Goal: Task Accomplishment & Management: Use online tool/utility

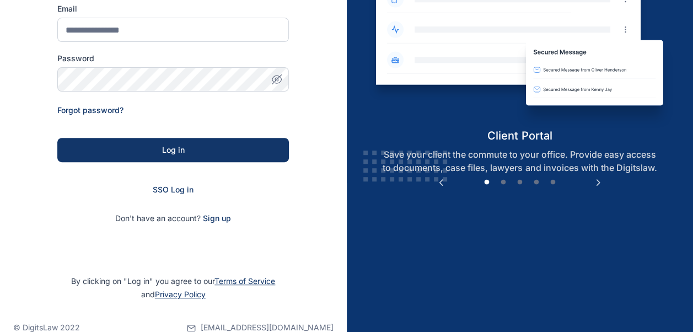
scroll to position [171, 0]
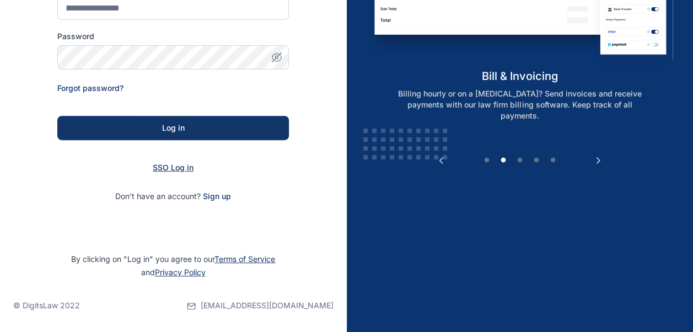
click at [181, 169] on span "SSO Log in" at bounding box center [173, 167] width 41 height 9
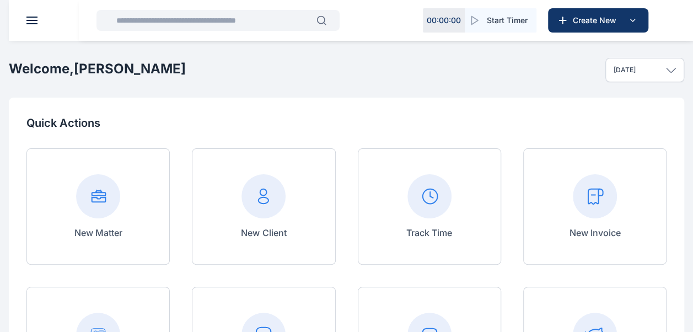
click at [588, 195] on rect at bounding box center [595, 196] width 44 height 44
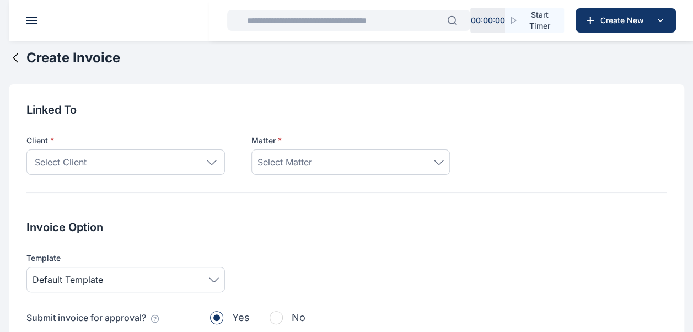
click at [212, 167] on div "Select Client" at bounding box center [125, 161] width 198 height 25
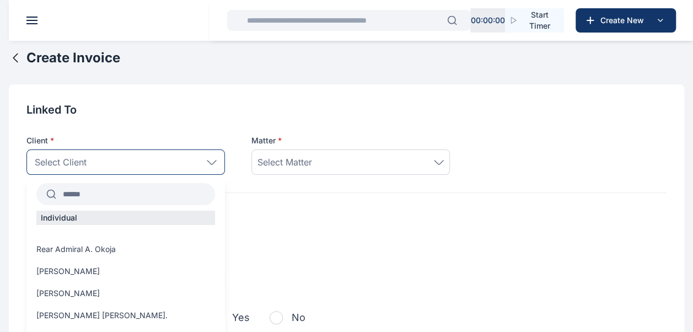
click at [147, 186] on input "text" at bounding box center [135, 194] width 159 height 20
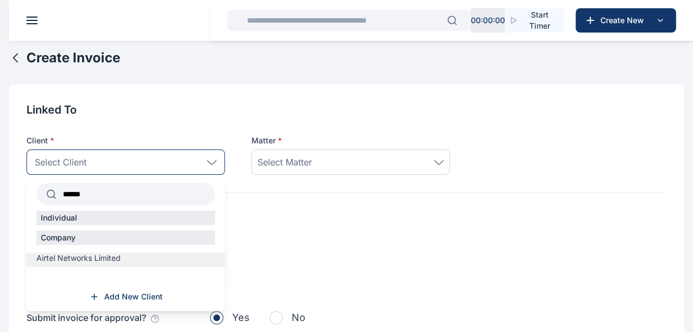
type input "******"
click at [127, 260] on label "Airtel Networks Limited" at bounding box center [125, 258] width 198 height 11
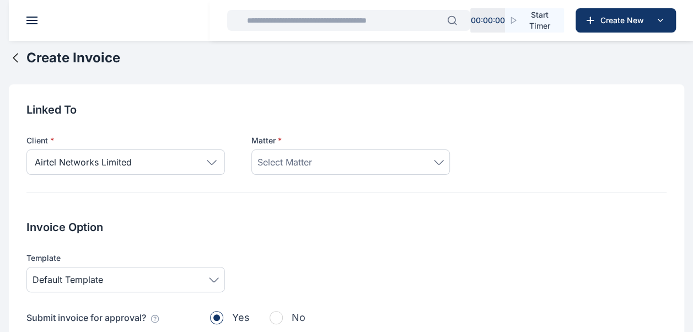
click at [434, 166] on div "Select Matter" at bounding box center [350, 161] width 186 height 13
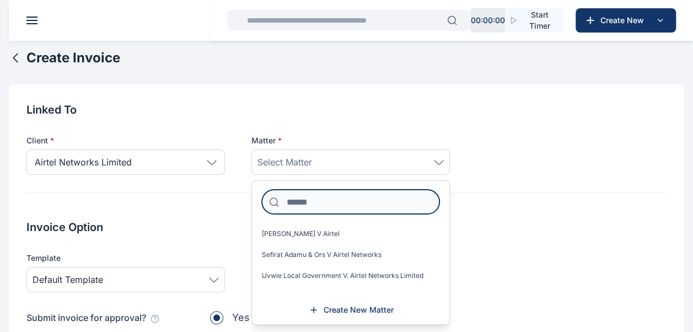
click at [344, 202] on input at bounding box center [351, 202] width 178 height 24
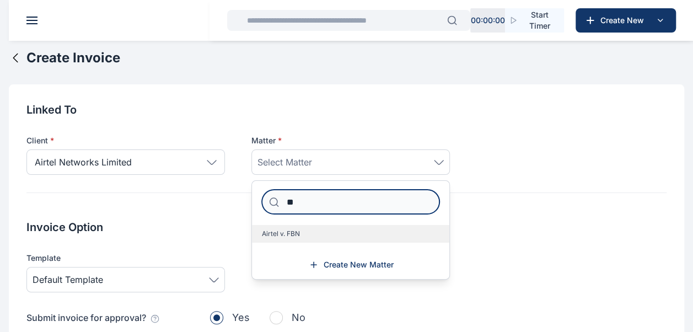
type input "**"
click at [315, 238] on label "Airtel v. FBN" at bounding box center [350, 234] width 197 height 18
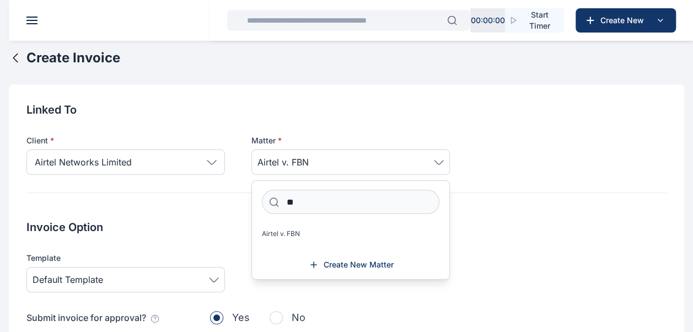
click at [485, 229] on h2 "Invoice Option" at bounding box center [346, 226] width 640 height 15
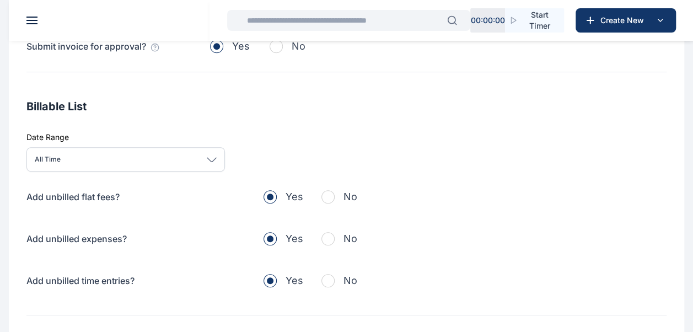
scroll to position [275, 0]
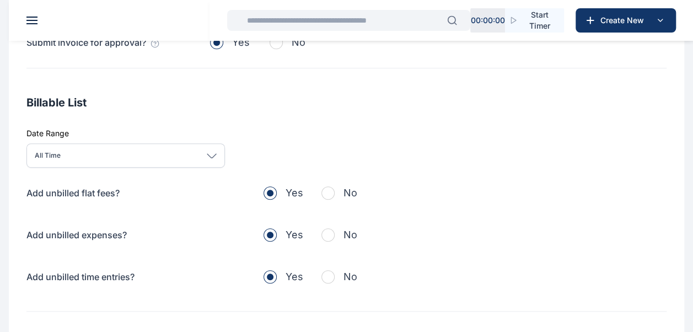
click at [328, 192] on span "button" at bounding box center [327, 192] width 13 height 13
click at [326, 235] on span "button" at bounding box center [327, 234] width 13 height 13
click at [328, 278] on span "button" at bounding box center [327, 276] width 13 height 13
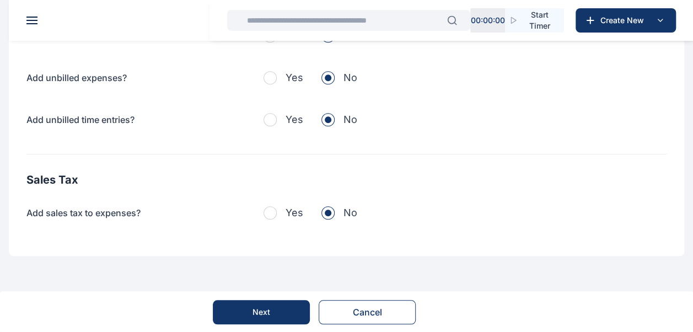
click at [275, 309] on button "Next" at bounding box center [261, 312] width 97 height 24
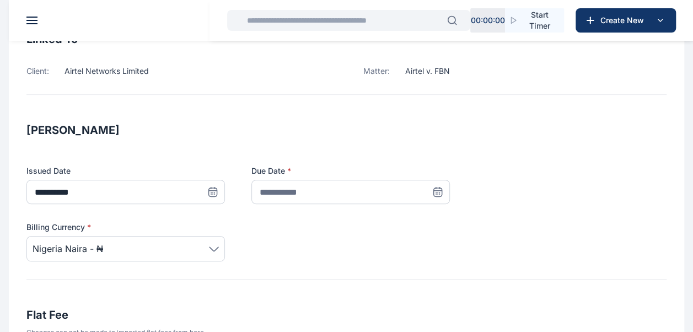
scroll to position [108, 0]
click at [432, 196] on span at bounding box center [438, 191] width 24 height 24
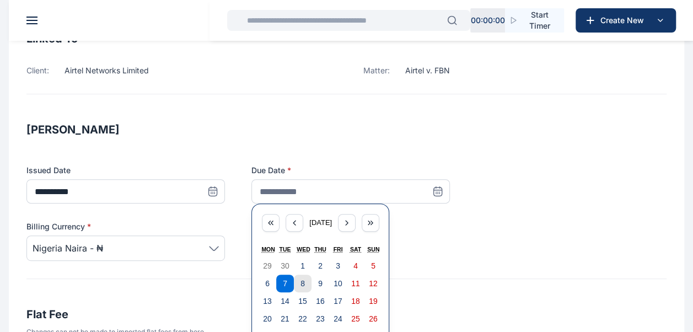
click at [300, 285] on abbr "8" at bounding box center [302, 283] width 4 height 9
type input "**********"
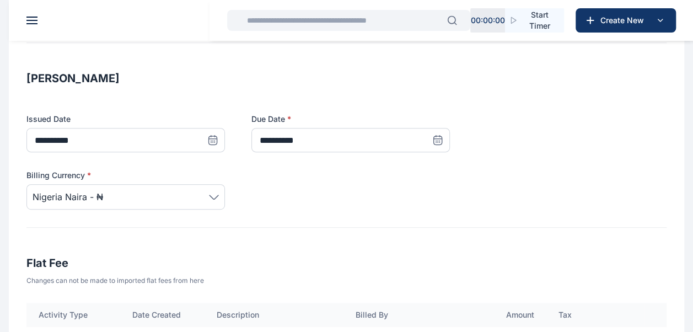
scroll to position [159, 0]
click at [216, 196] on icon at bounding box center [214, 196] width 9 height 4
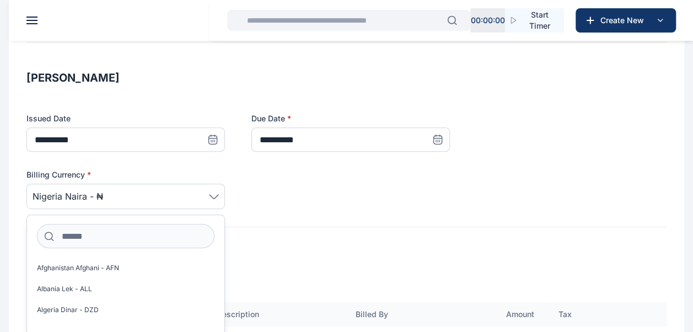
click at [263, 254] on h3 "Flat Fee" at bounding box center [346, 263] width 640 height 18
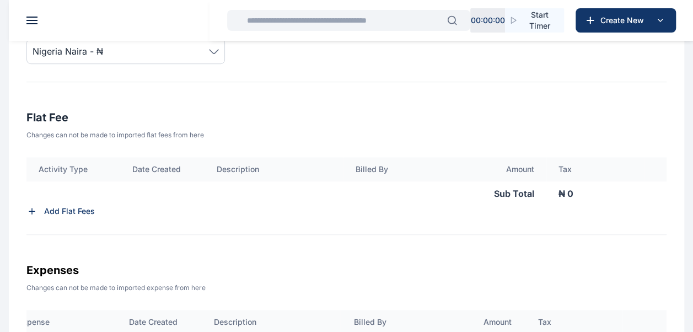
scroll to position [305, 0]
click at [42, 207] on div "Add Flat Fees" at bounding box center [346, 210] width 640 height 11
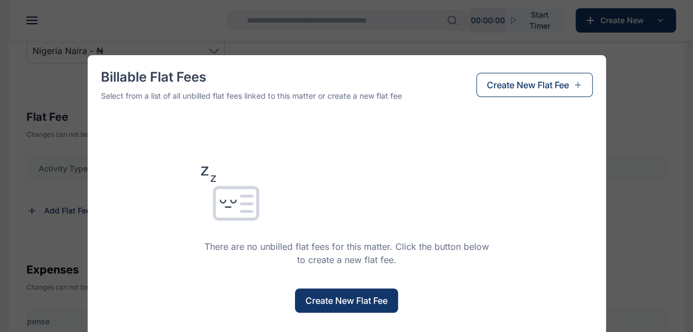
click at [372, 299] on span "Create New Flat Fee" at bounding box center [346, 300] width 82 height 13
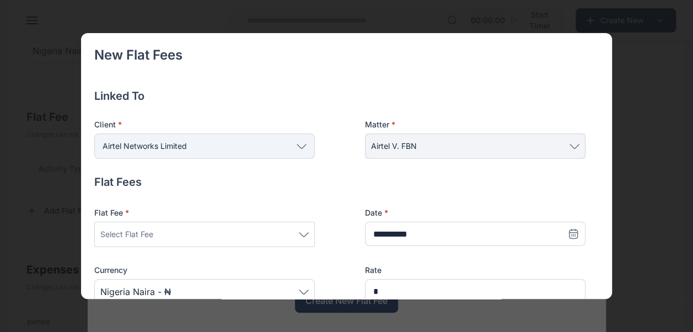
click at [47, 185] on div "New Flat Fees Linked To Client * Airtel Networks Limited Individual Rear Admira…" at bounding box center [346, 166] width 693 height 332
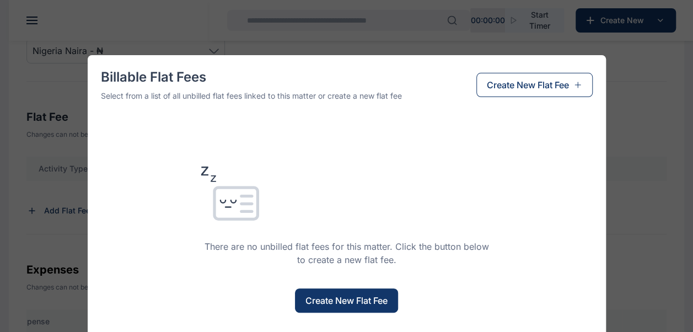
click at [647, 167] on div "Billable Flat Fees Select from a list of all unbilled flat fees linked to this …" at bounding box center [346, 166] width 693 height 332
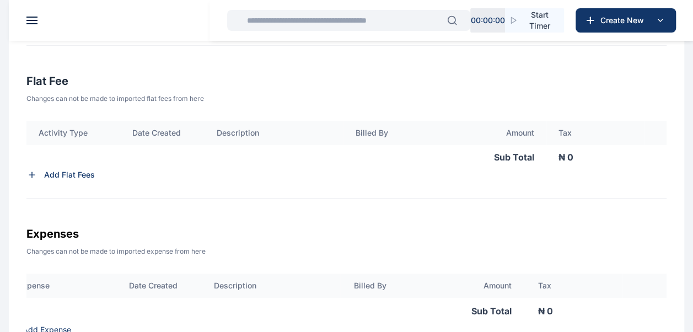
scroll to position [335, 0]
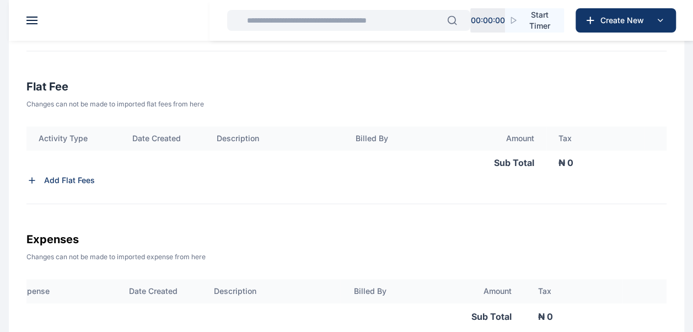
click at [562, 166] on p "₦ 0" at bounding box center [617, 163] width 142 height 24
click at [568, 165] on p "₦ 0" at bounding box center [617, 163] width 142 height 24
click at [55, 178] on p "Add Flat Fees" at bounding box center [69, 180] width 51 height 11
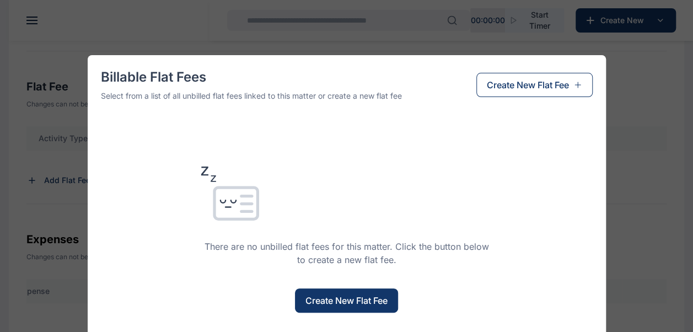
click at [332, 299] on span "Create New Flat Fee" at bounding box center [346, 300] width 82 height 13
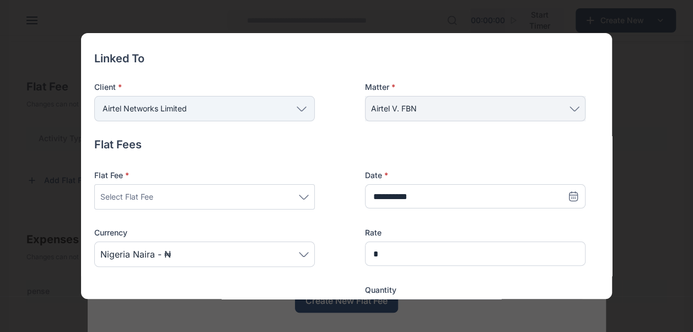
scroll to position [38, 0]
click at [296, 194] on div "Select Flat Fee" at bounding box center [204, 196] width 208 height 13
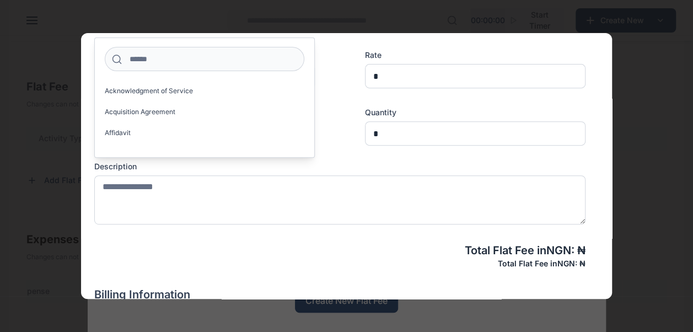
scroll to position [216, 0]
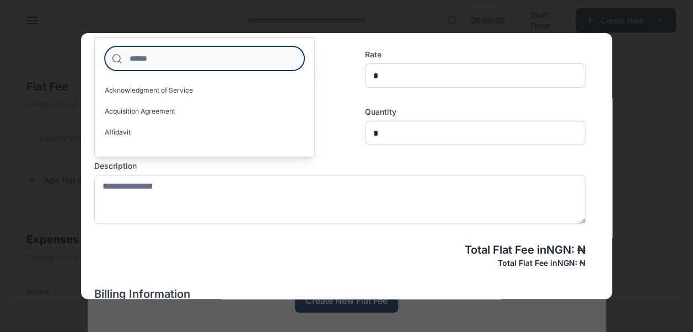
click at [229, 61] on input at bounding box center [205, 58] width 200 height 24
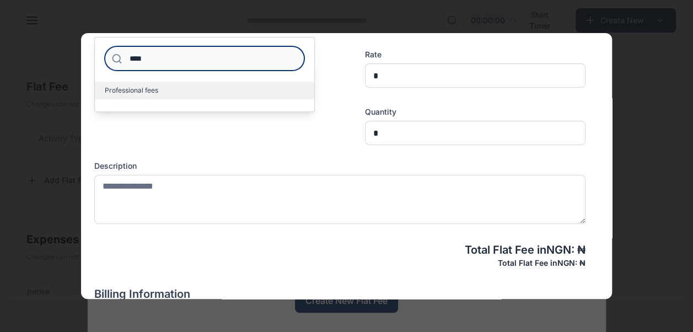
type input "****"
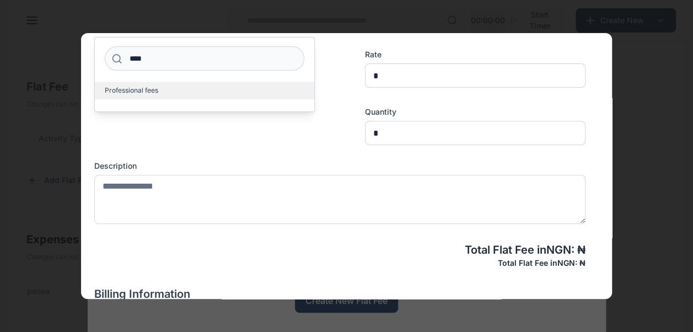
click at [206, 89] on label "Professional fees" at bounding box center [204, 91] width 219 height 18
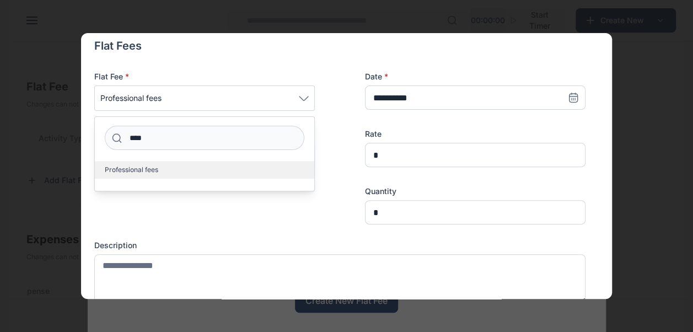
scroll to position [137, 0]
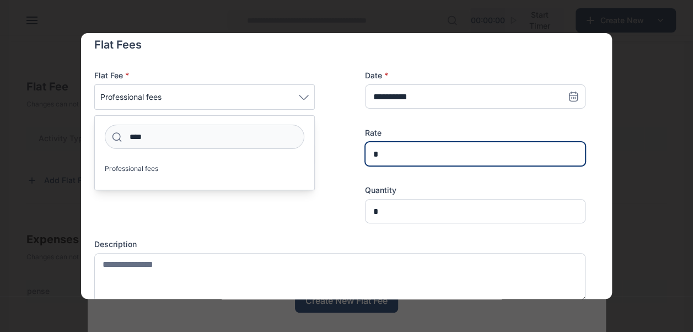
click at [412, 151] on input "*" at bounding box center [475, 154] width 221 height 24
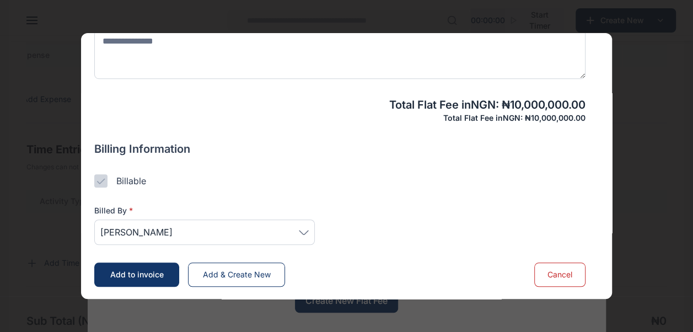
scroll to position [584, 0]
type input "**********"
click at [297, 233] on span "Joseph Okonkwor" at bounding box center [204, 232] width 208 height 13
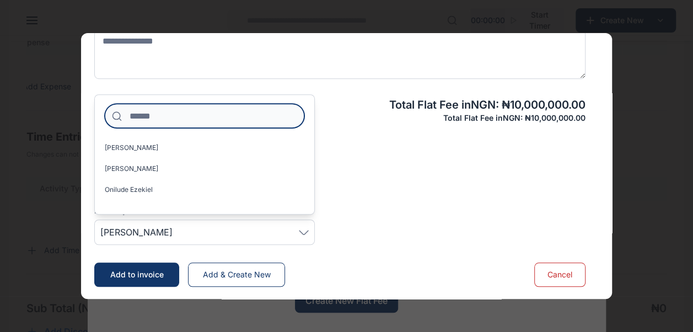
click at [217, 119] on input at bounding box center [205, 116] width 200 height 24
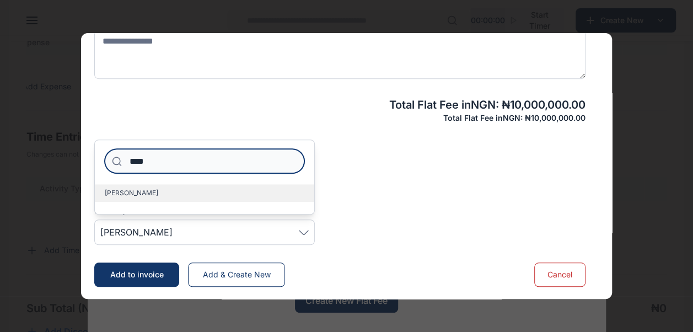
type input "****"
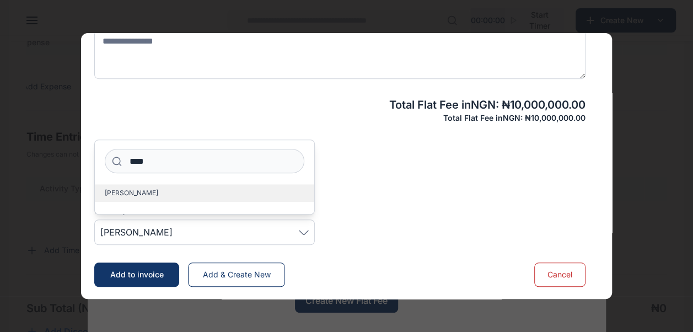
click at [167, 197] on label "Osilesi Ogooluwa" at bounding box center [204, 193] width 219 height 18
click at [206, 234] on span "Osilesi Ogooluwa" at bounding box center [204, 232] width 208 height 13
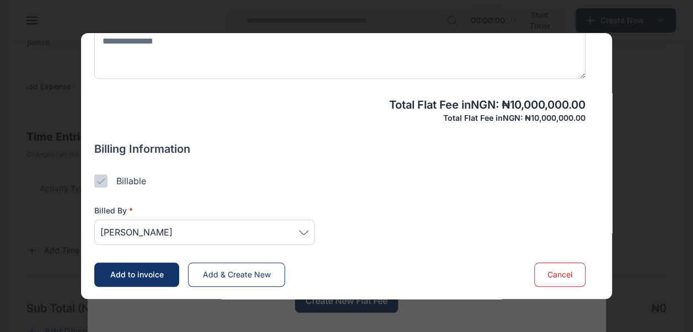
click at [147, 276] on span "Add to invoice" at bounding box center [136, 274] width 53 height 9
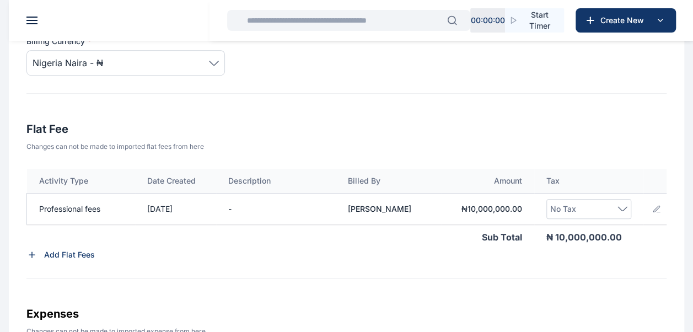
scroll to position [293, 0]
click at [626, 206] on icon at bounding box center [623, 208] width 10 height 5
click at [592, 250] on input at bounding box center [589, 251] width 64 height 24
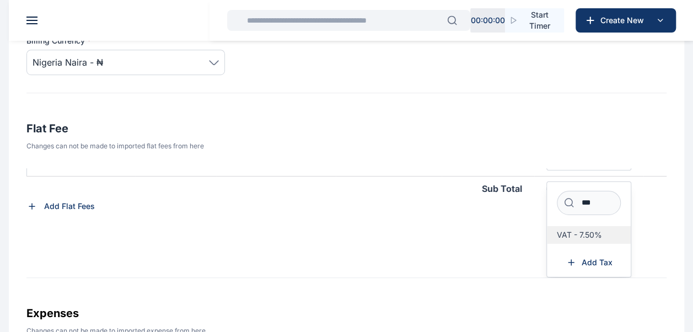
type input "***"
click at [599, 230] on span "VAT - 7.50%" at bounding box center [579, 234] width 45 height 9
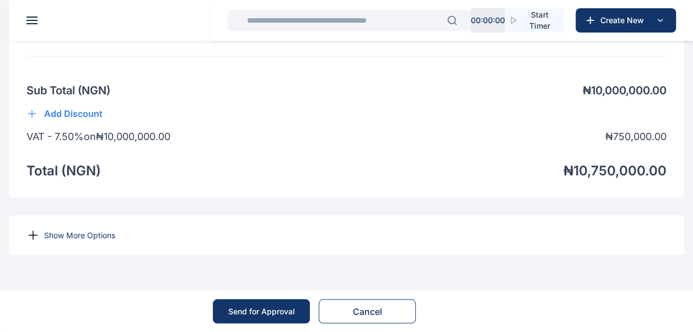
scroll to position [857, 0]
click at [273, 308] on div "Send for Approval" at bounding box center [261, 310] width 67 height 11
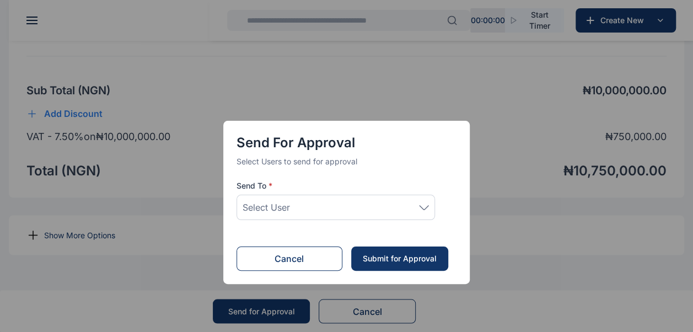
scroll to position [0, 0]
click at [422, 208] on icon at bounding box center [424, 207] width 10 height 5
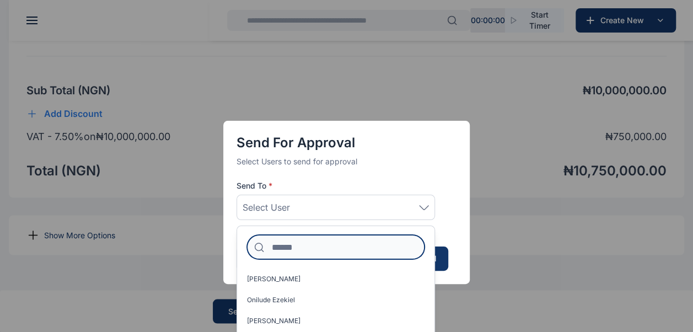
click at [312, 248] on input at bounding box center [336, 247] width 178 height 24
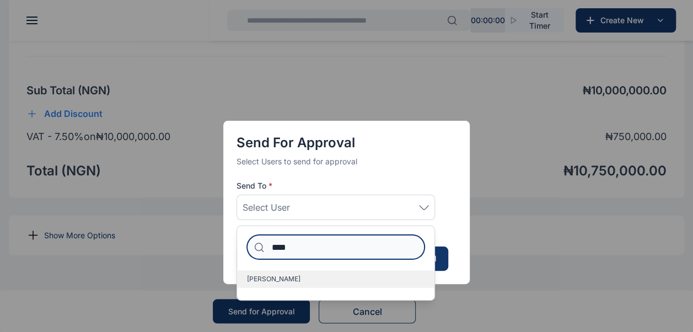
type input "****"
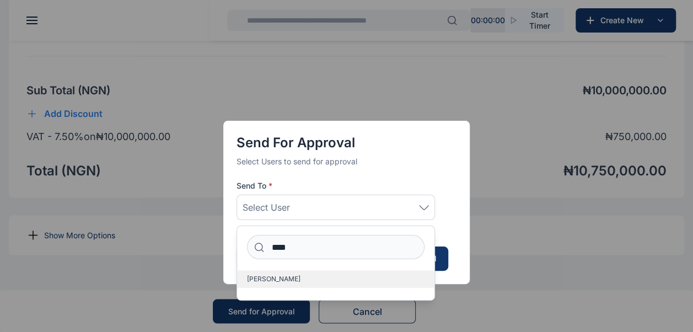
click at [310, 283] on label "Idigbe Elizabeth" at bounding box center [335, 279] width 197 height 18
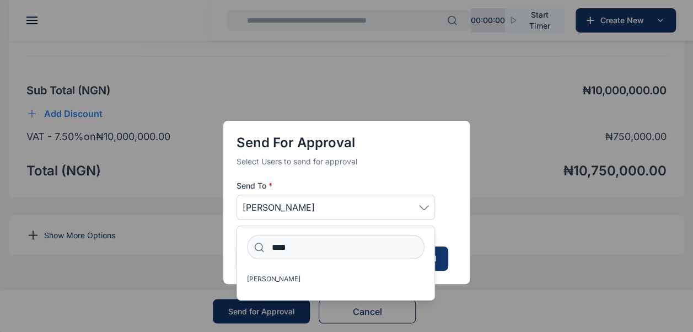
click at [528, 280] on div "Send for Approval Select Users to send for approval Send To * Idigbe Elizabeth …" at bounding box center [346, 166] width 693 height 332
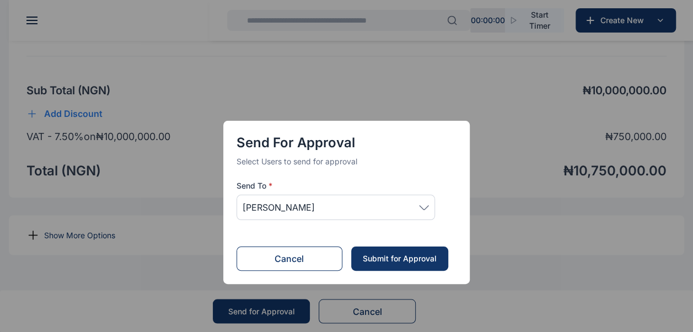
click at [410, 254] on div "Submit for Approval" at bounding box center [399, 258] width 75 height 11
